Goal: Information Seeking & Learning: Find specific fact

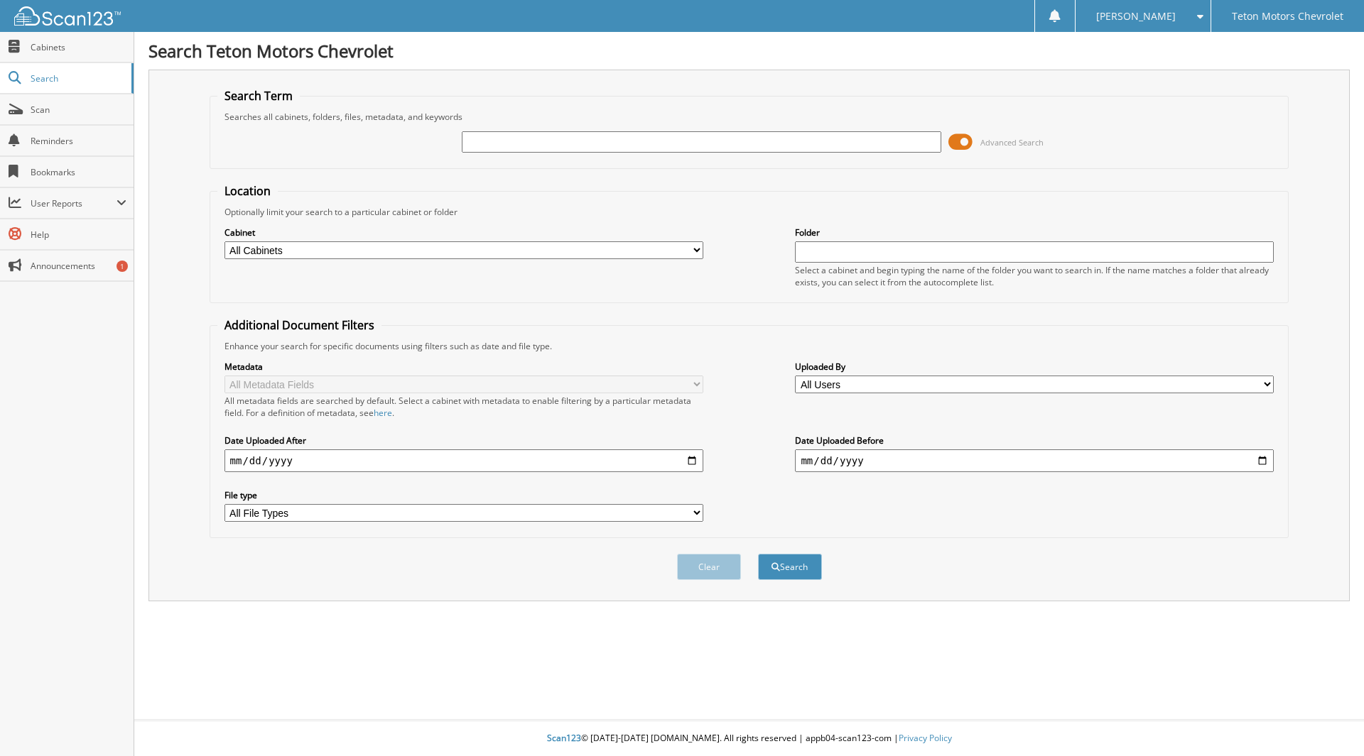
click at [549, 138] on input "text" at bounding box center [701, 141] width 479 height 21
type input "206048882"
click at [758, 554] on button "Search" at bounding box center [790, 567] width 64 height 26
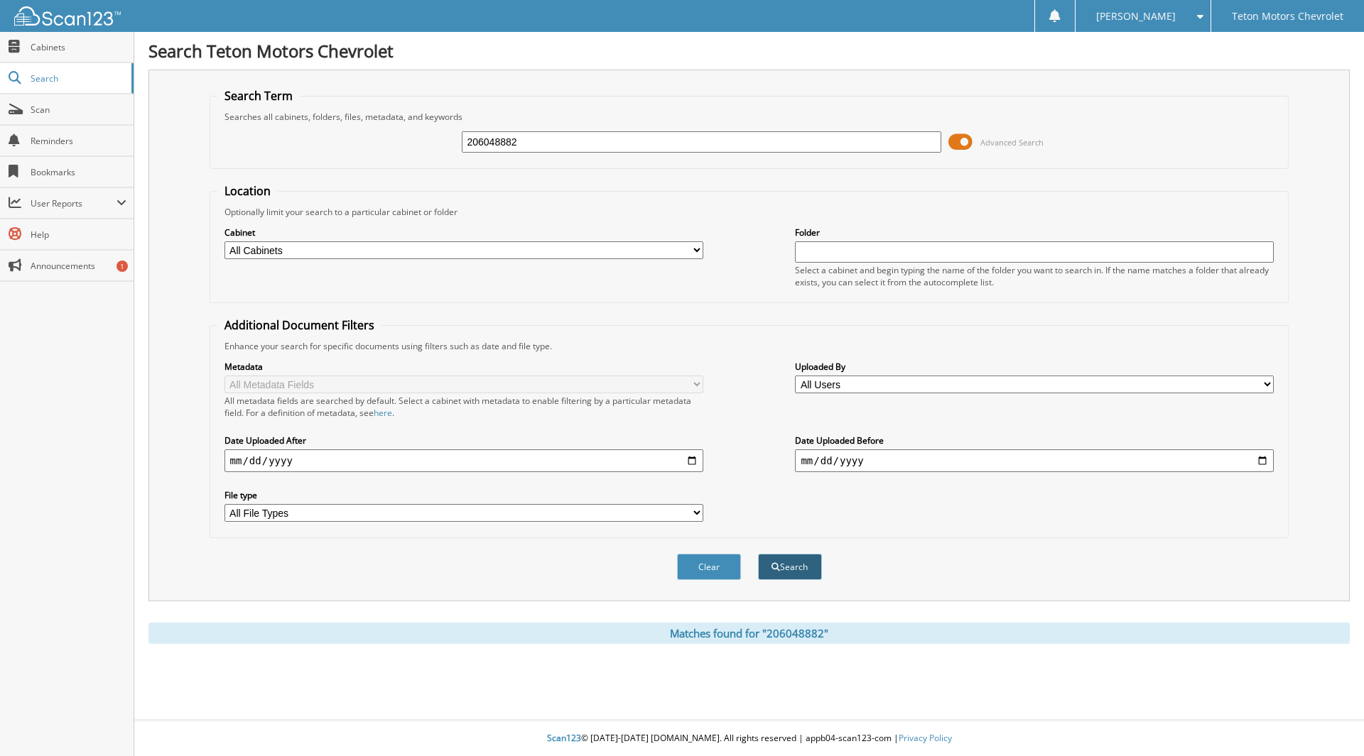
click at [794, 569] on button "Search" at bounding box center [790, 567] width 64 height 26
